Goal: Register for event/course

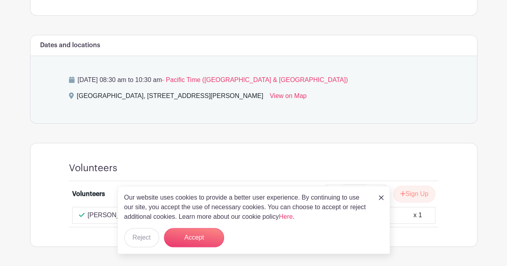
scroll to position [301, 0]
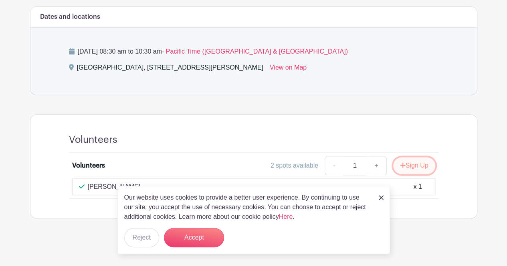
click at [401, 163] on icon "submit" at bounding box center [403, 165] width 6 height 6
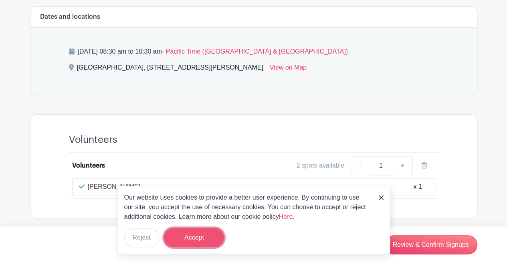
click at [194, 240] on button "Accept" at bounding box center [194, 237] width 60 height 19
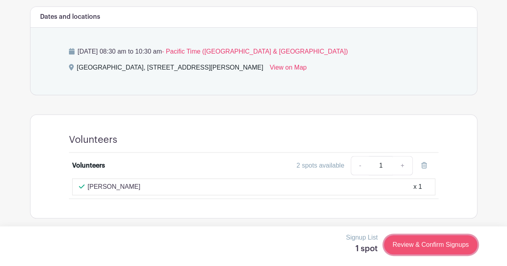
click at [434, 243] on link "Review & Confirm Signups" at bounding box center [430, 245] width 93 height 19
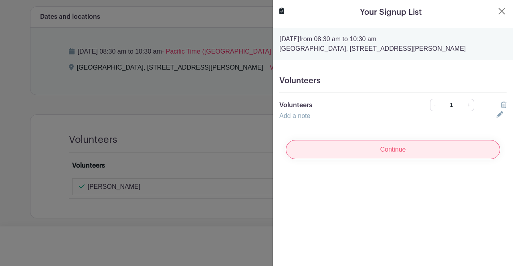
click at [378, 157] on input "Continue" at bounding box center [393, 149] width 214 height 19
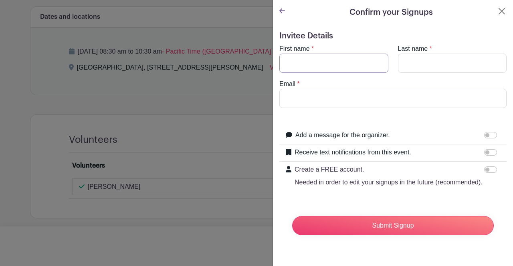
click at [287, 64] on input "First name" at bounding box center [333, 63] width 109 height 19
type input "[PERSON_NAME]"
click at [422, 60] on input "Last name" at bounding box center [452, 63] width 109 height 19
type input "[PERSON_NAME]"
click at [297, 99] on input "Email" at bounding box center [392, 98] width 227 height 19
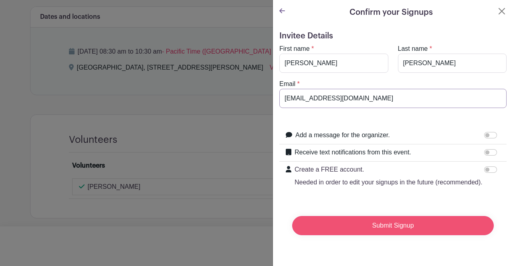
type input "[EMAIL_ADDRESS][DOMAIN_NAME]"
click at [390, 233] on input "Submit Signup" at bounding box center [393, 225] width 202 height 19
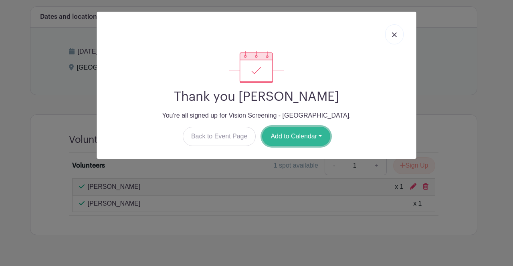
click at [281, 134] on button "Add to Calendar" at bounding box center [296, 136] width 68 height 19
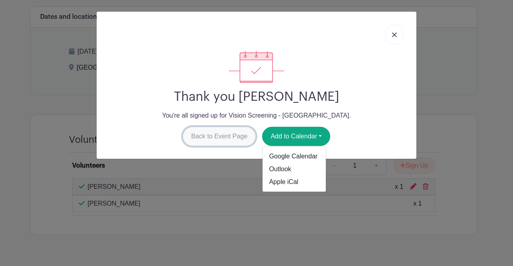
click at [220, 138] on link "Back to Event Page" at bounding box center [219, 136] width 73 height 19
